Goal: Information Seeking & Learning: Learn about a topic

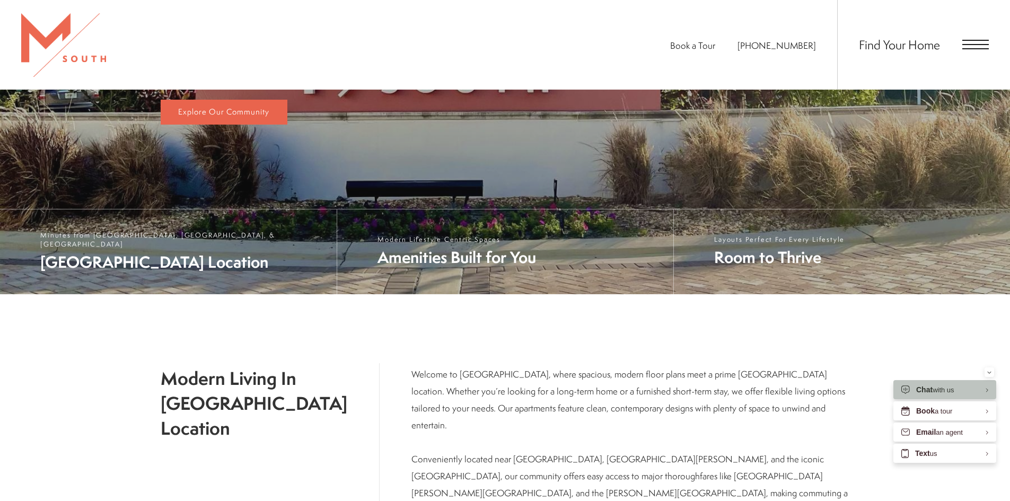
scroll to position [407, 0]
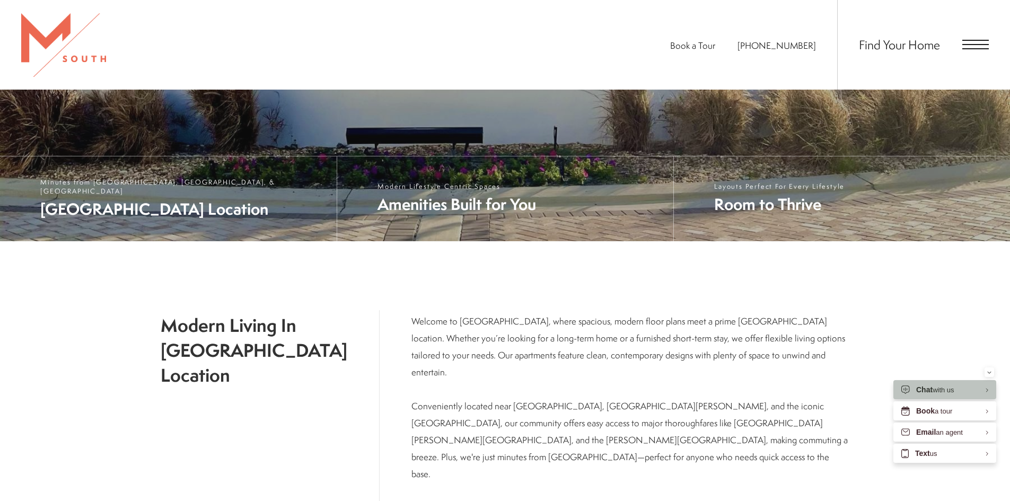
click at [977, 44] on span "Open Menu" at bounding box center [975, 44] width 26 height 1
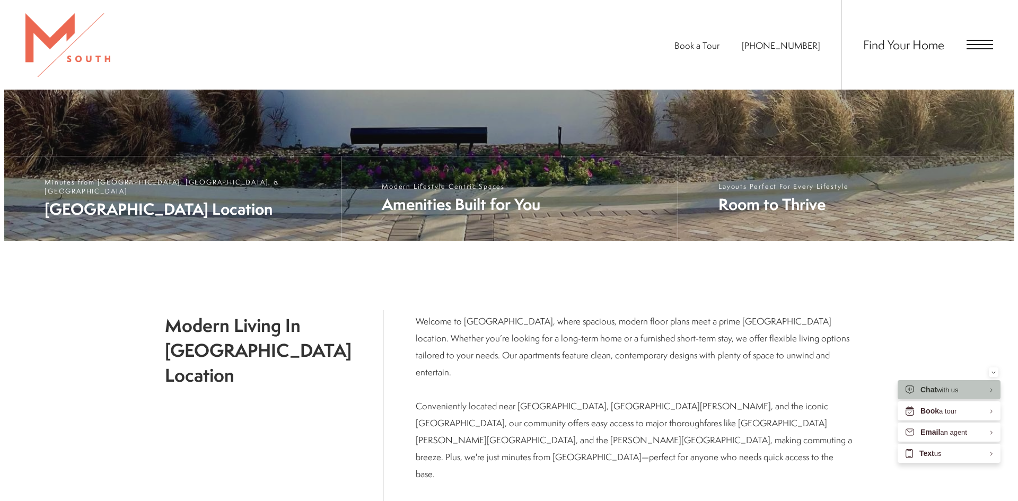
scroll to position [0, 0]
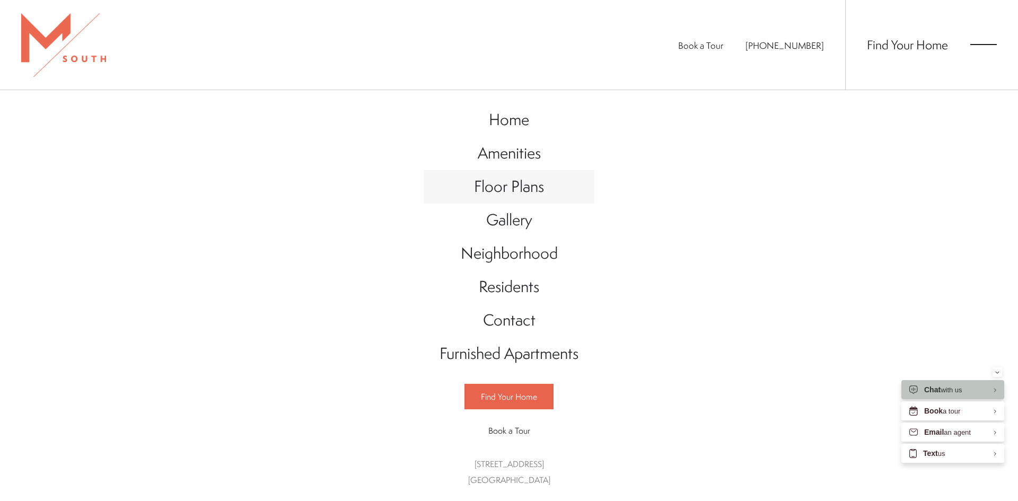
click at [519, 190] on span "Floor Plans" at bounding box center [509, 186] width 70 height 22
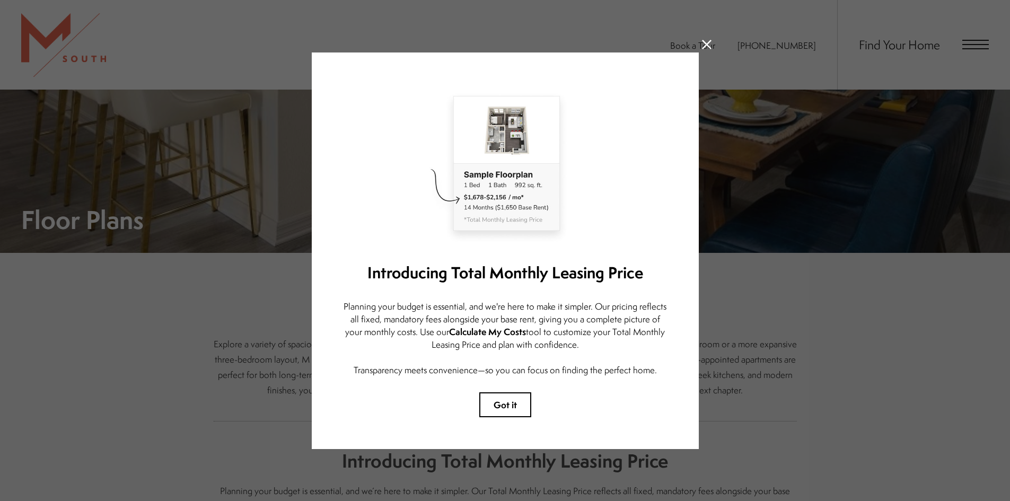
scroll to position [212, 0]
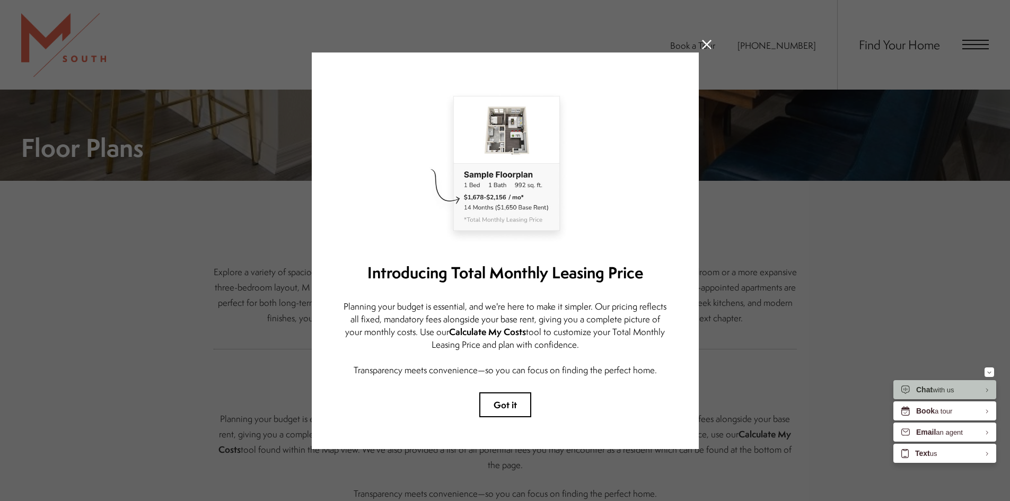
click at [708, 44] on icon at bounding box center [707, 45] width 10 height 10
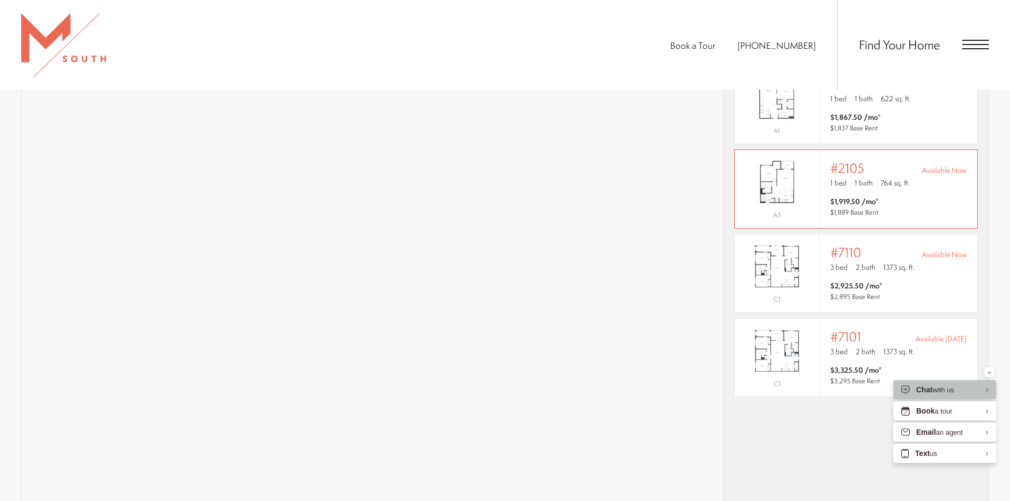
scroll to position [742, 0]
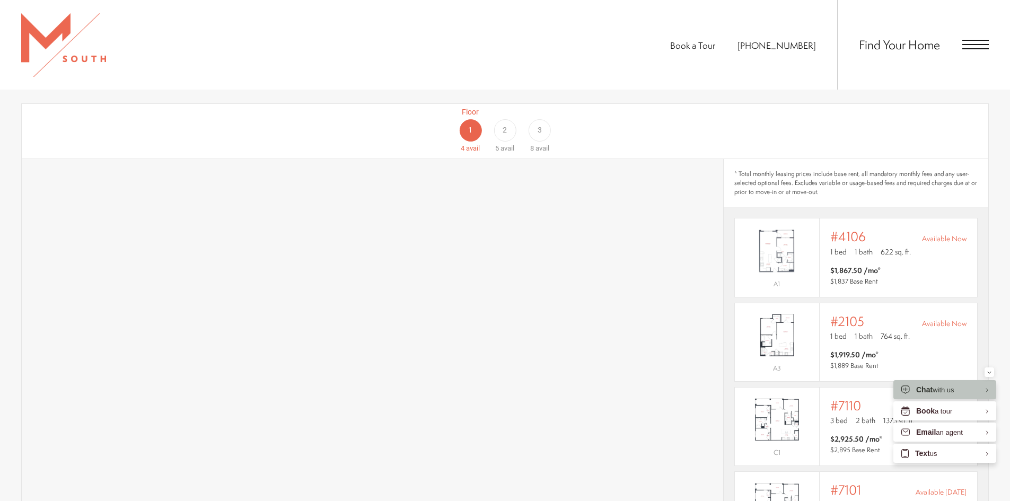
click at [534, 119] on div "3" at bounding box center [539, 130] width 22 height 22
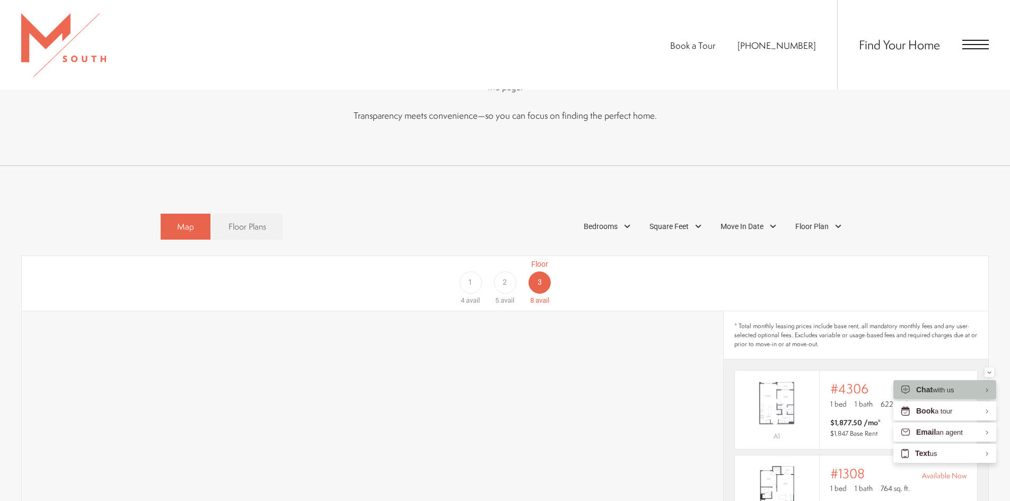
scroll to position [583, 0]
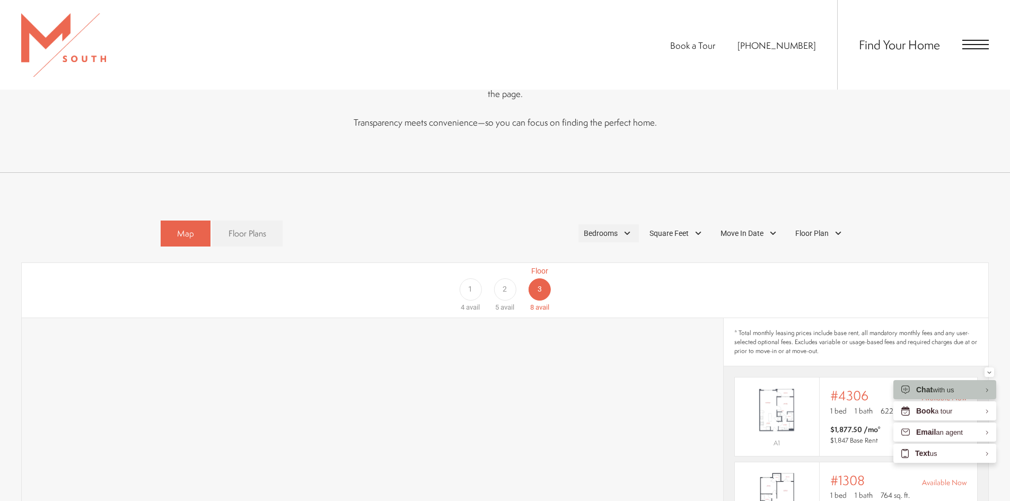
click at [607, 228] on span "Bedrooms" at bounding box center [601, 233] width 34 height 11
click at [600, 276] on span "2 Bedroom" at bounding box center [588, 282] width 53 height 12
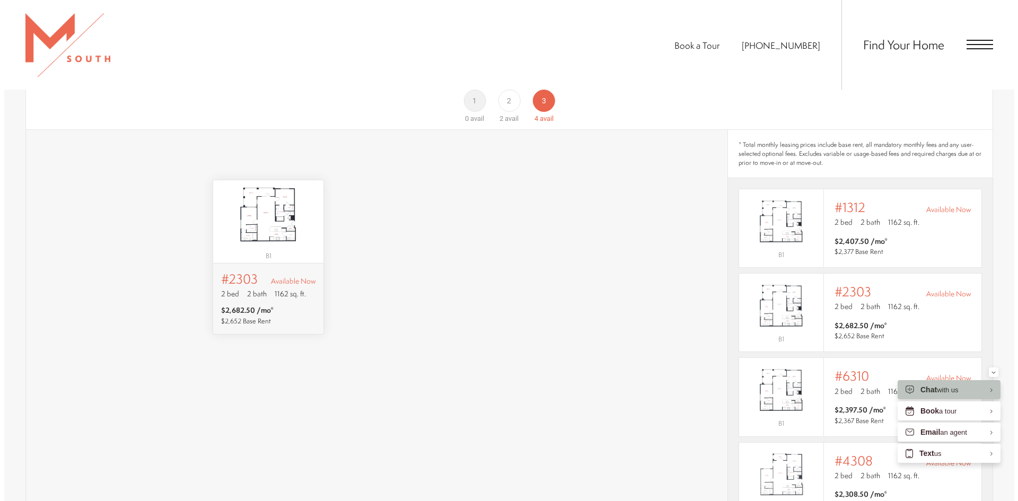
scroll to position [0, 0]
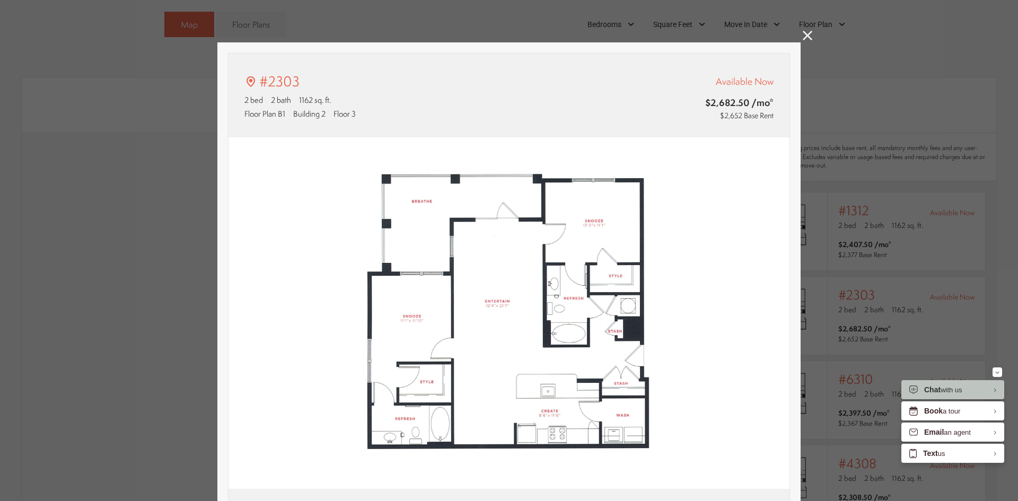
type input "**********"
click at [802, 37] on icon at bounding box center [807, 36] width 10 height 10
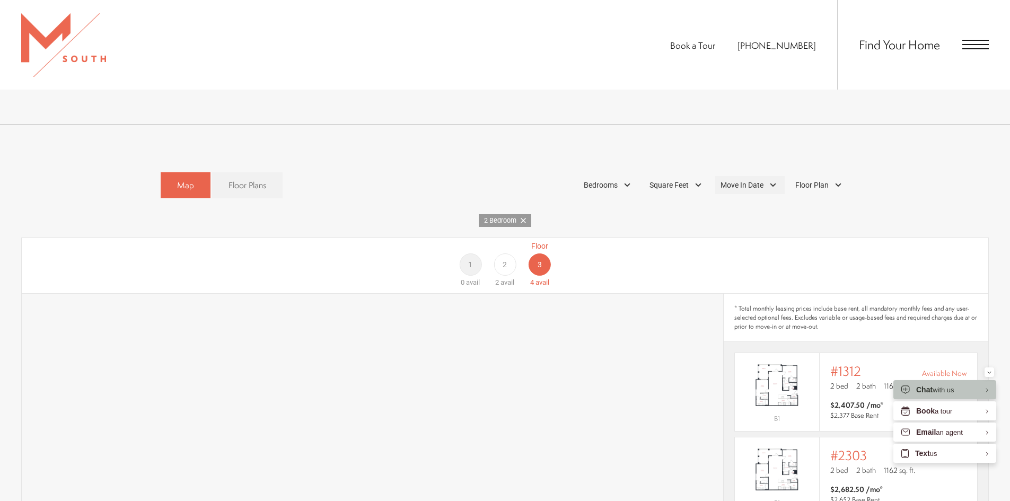
scroll to position [690, 0]
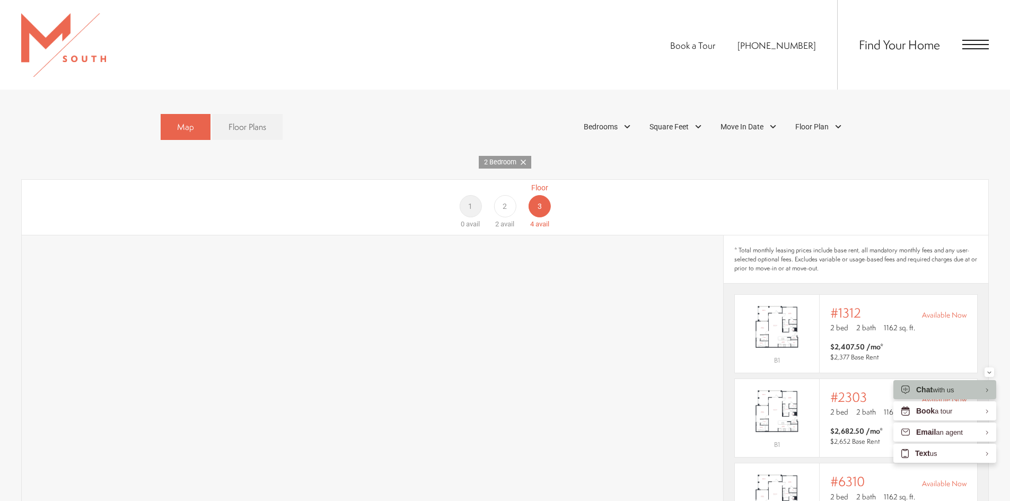
click at [497, 195] on div "2" at bounding box center [504, 206] width 22 height 22
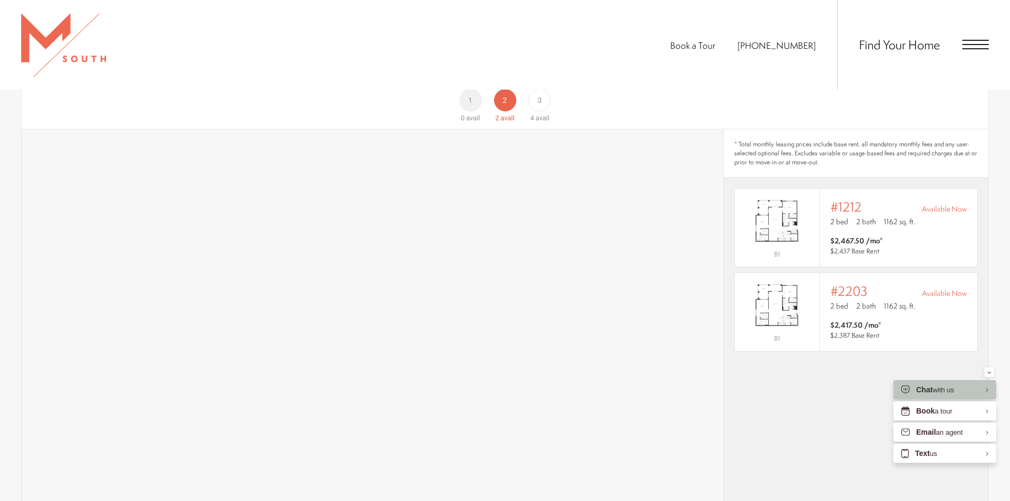
scroll to position [698, 0]
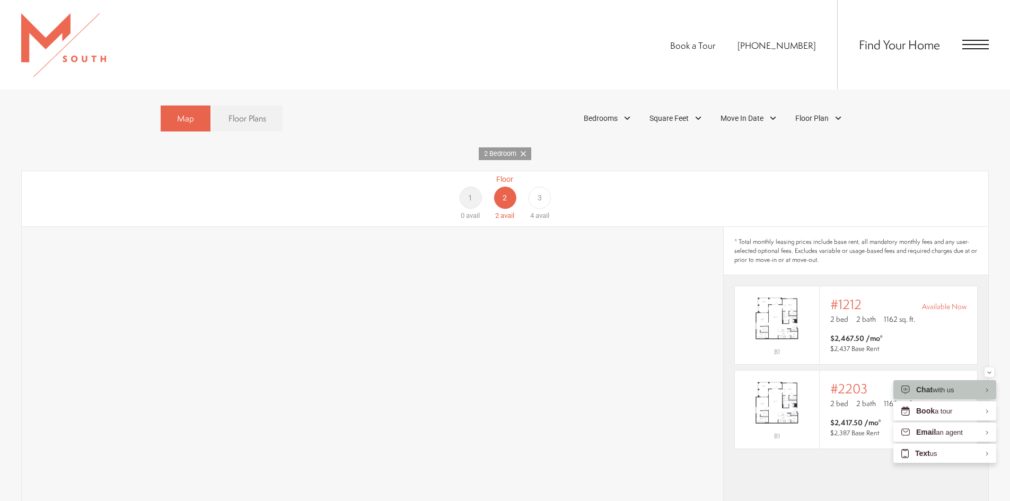
click at [537, 192] on span "3" at bounding box center [539, 197] width 4 height 11
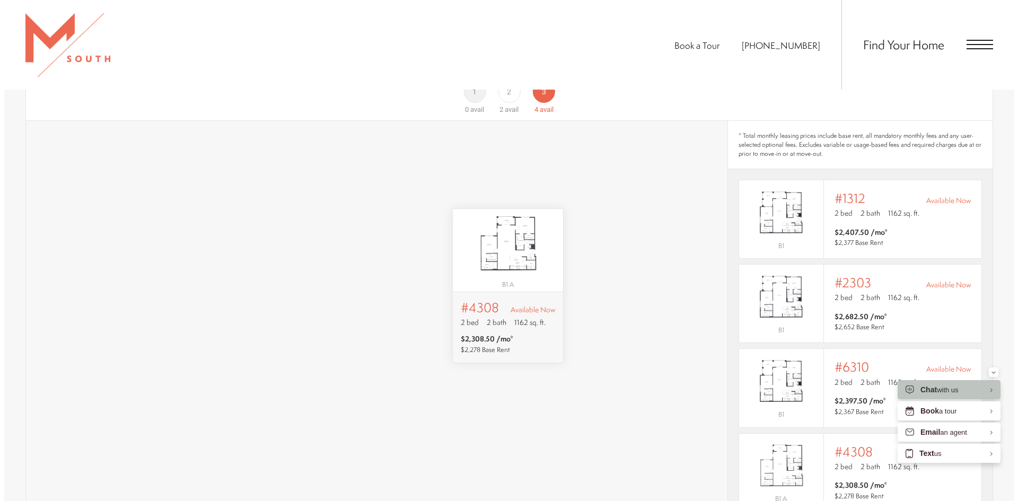
scroll to position [0, 0]
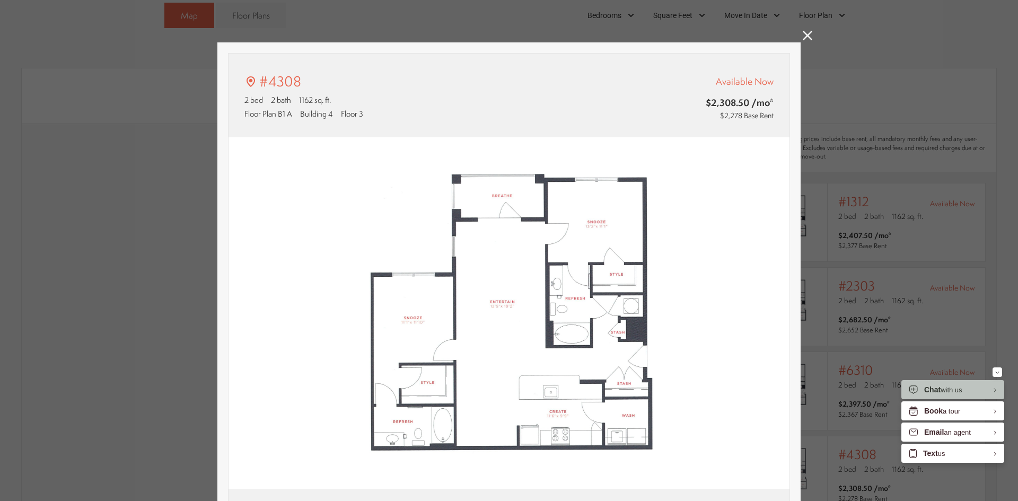
type input "**********"
click at [806, 36] on icon at bounding box center [807, 36] width 10 height 10
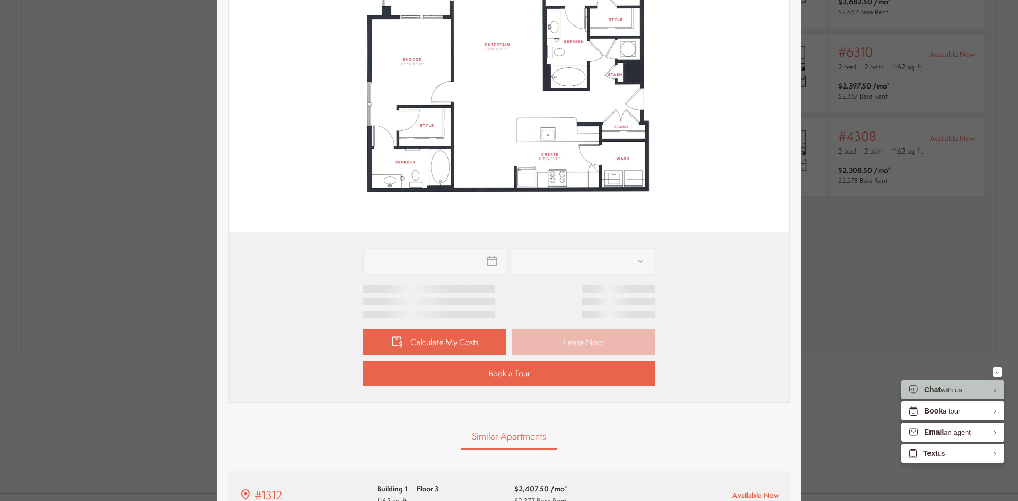
type input "**********"
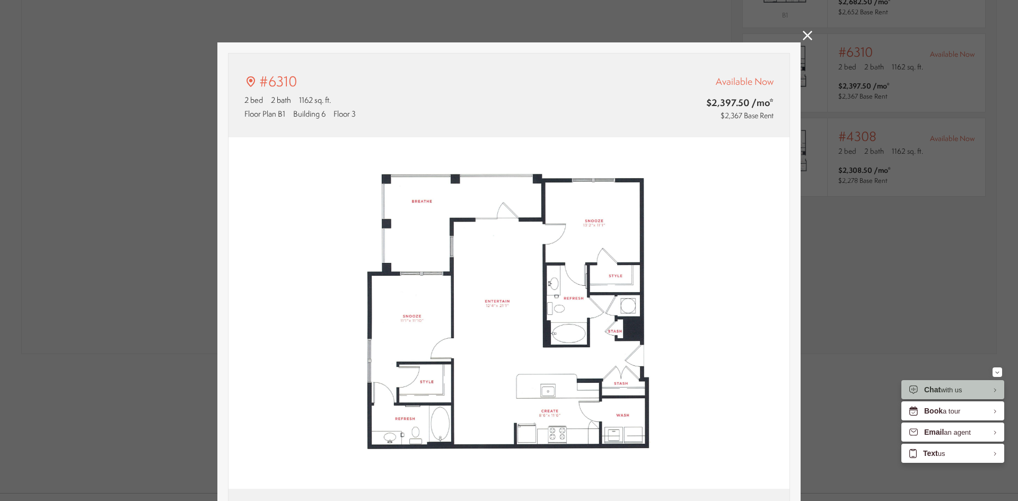
click at [807, 37] on icon at bounding box center [807, 36] width 10 height 10
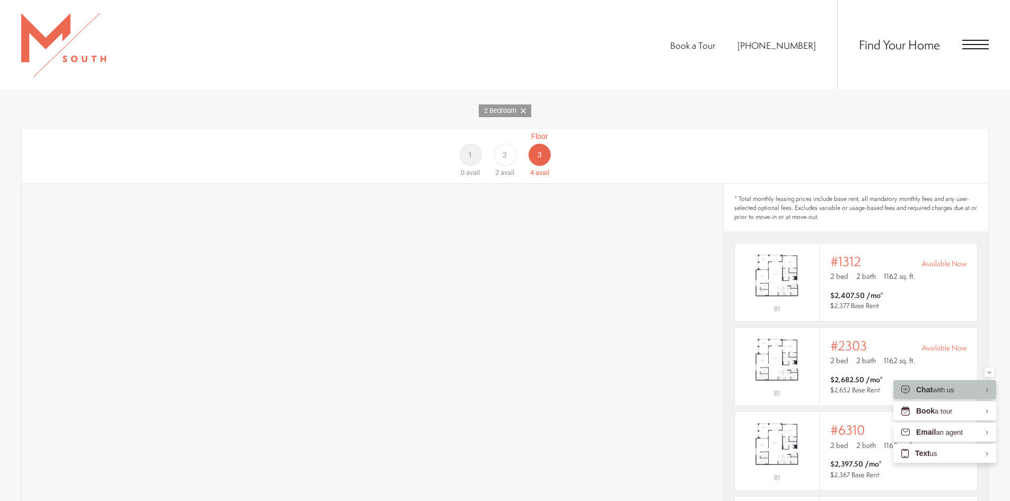
scroll to position [592, 0]
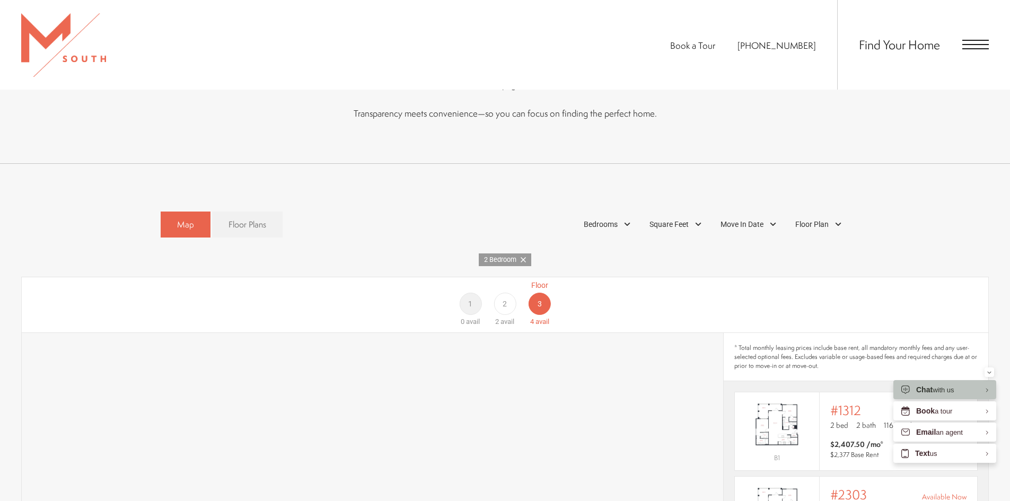
click at [966, 45] on span "Open Menu" at bounding box center [975, 44] width 26 height 1
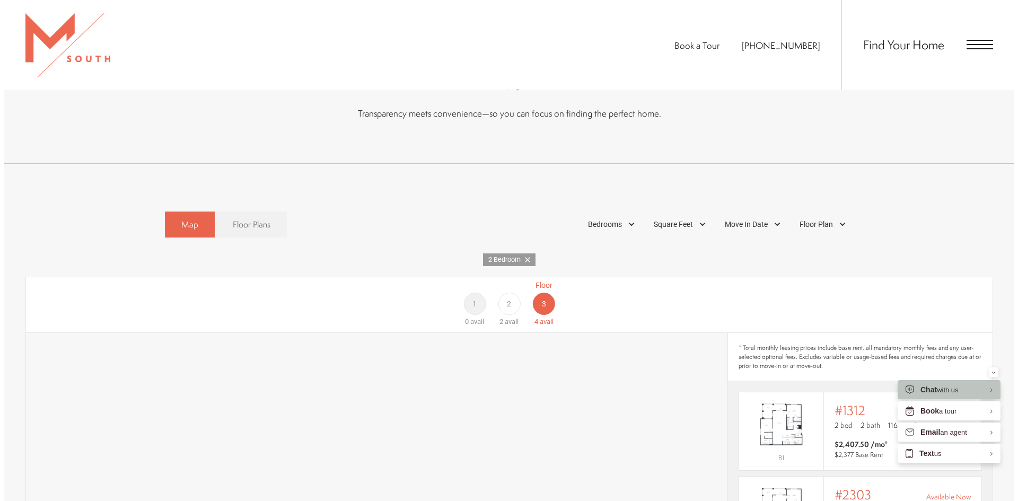
scroll to position [0, 0]
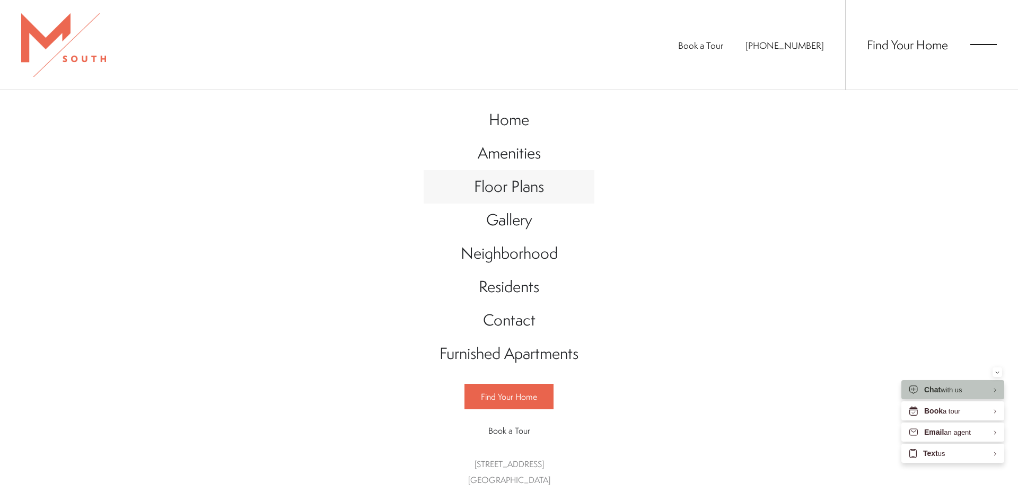
click at [521, 187] on span "Floor Plans" at bounding box center [509, 186] width 70 height 22
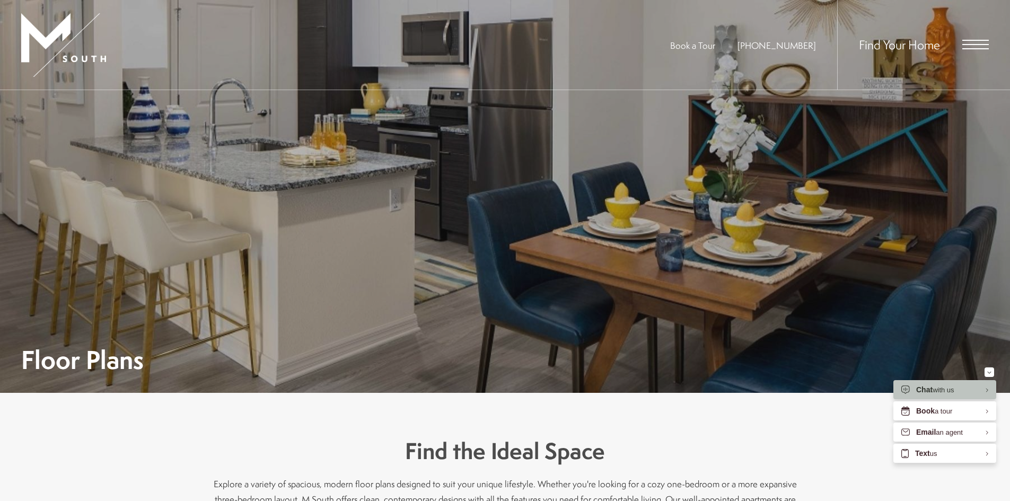
click at [969, 41] on span "Open Menu" at bounding box center [975, 45] width 26 height 10
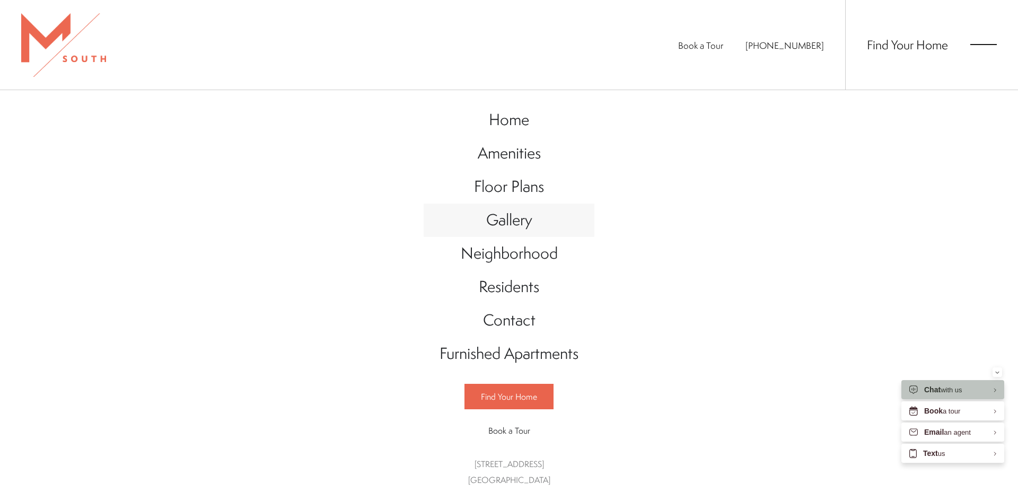
click at [547, 220] on link "Gallery" at bounding box center [508, 220] width 171 height 33
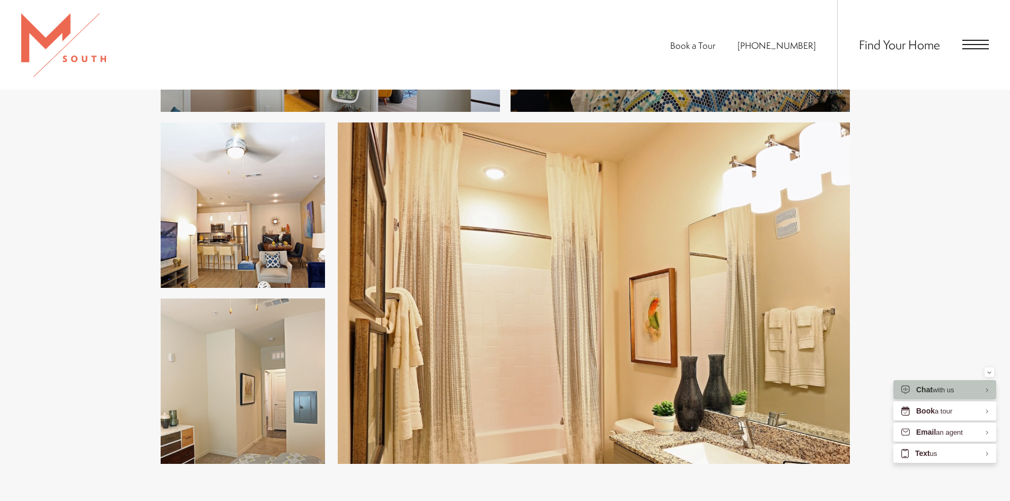
scroll to position [1219, 0]
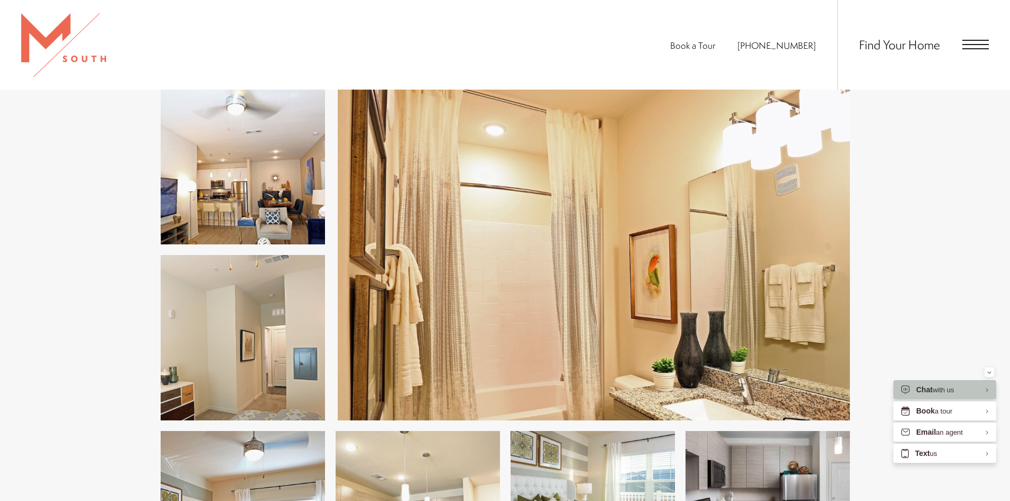
click at [233, 195] on img at bounding box center [243, 161] width 164 height 165
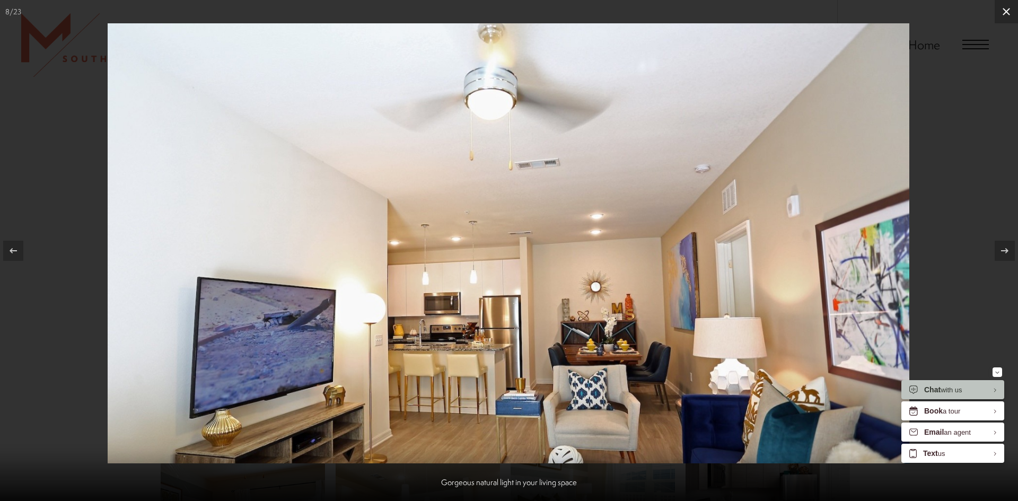
click at [1002, 13] on icon at bounding box center [1006, 11] width 13 height 13
